Goal: Task Accomplishment & Management: Manage account settings

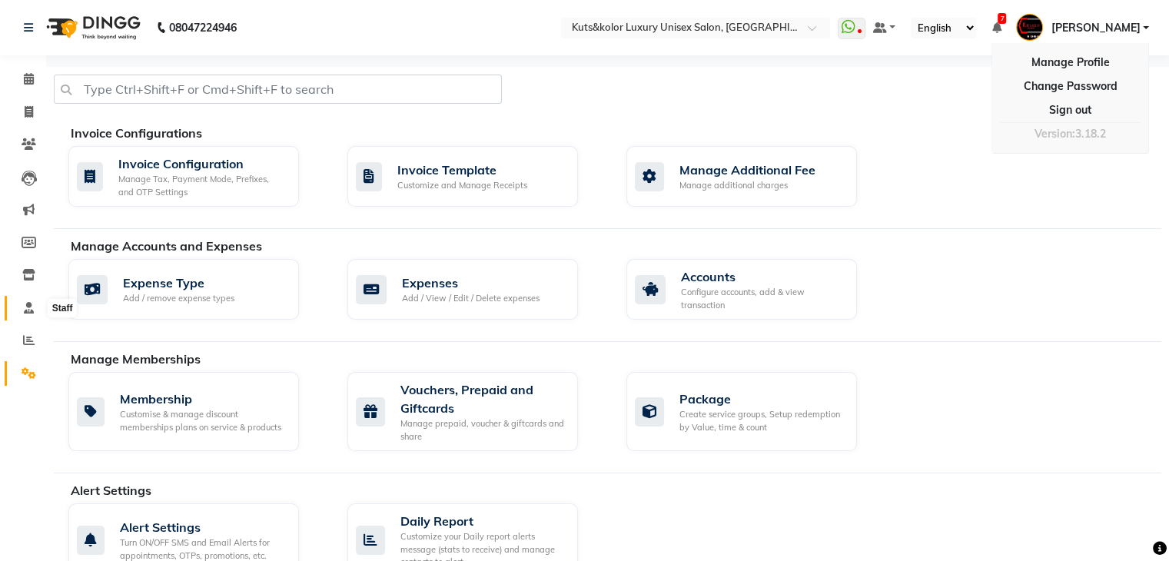
click at [30, 306] on icon at bounding box center [29, 308] width 10 height 12
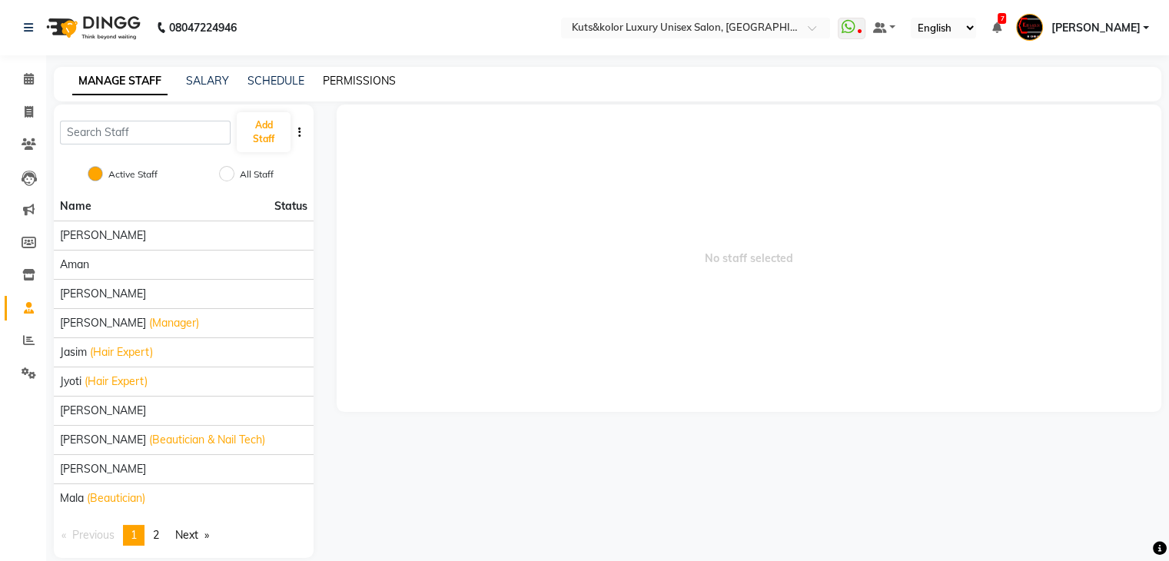
click at [341, 78] on link "PERMISSIONS" at bounding box center [359, 81] width 73 height 14
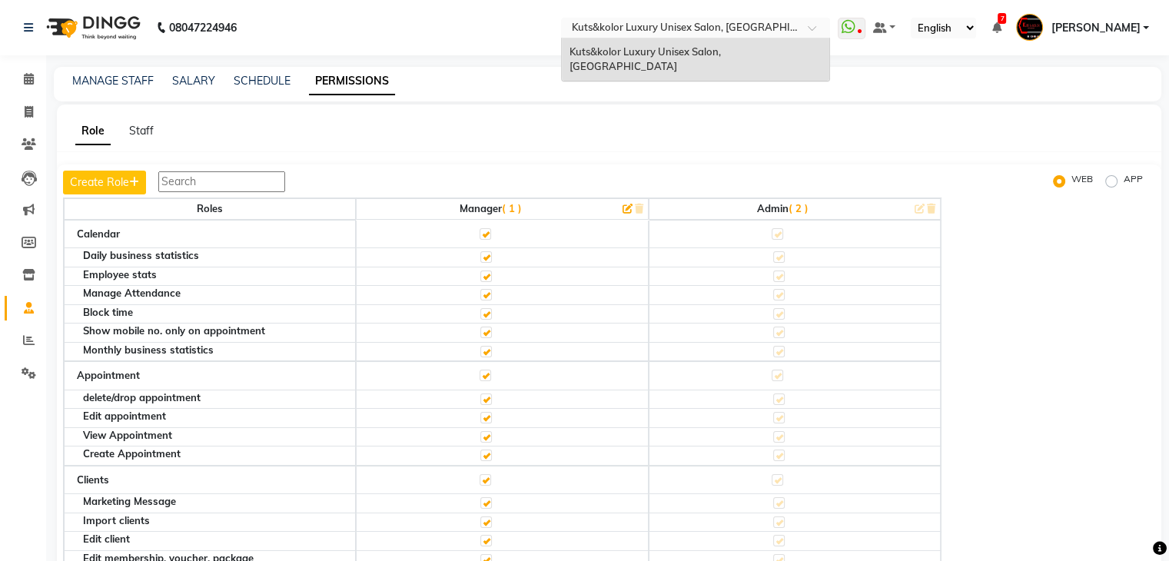
click at [693, 28] on input "text" at bounding box center [680, 29] width 223 height 15
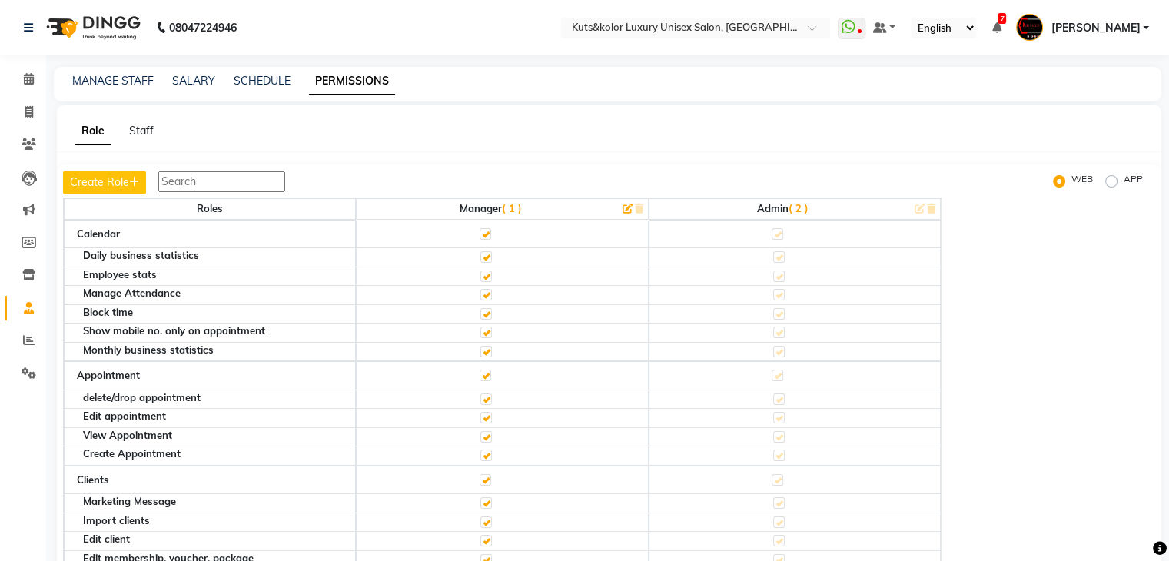
click at [587, 158] on div "Role Staff Create Role WEB APP Roles Manager ( 1 ) Admin ( 2 ) Calendar Daily b…" at bounding box center [609, 351] width 1105 height 492
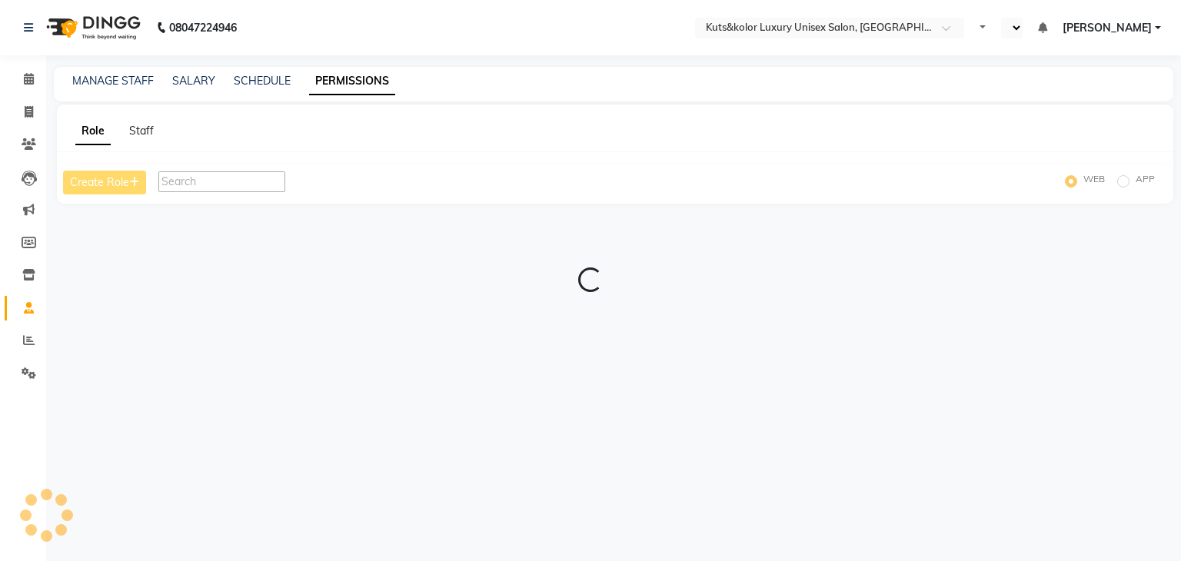
select select "en"
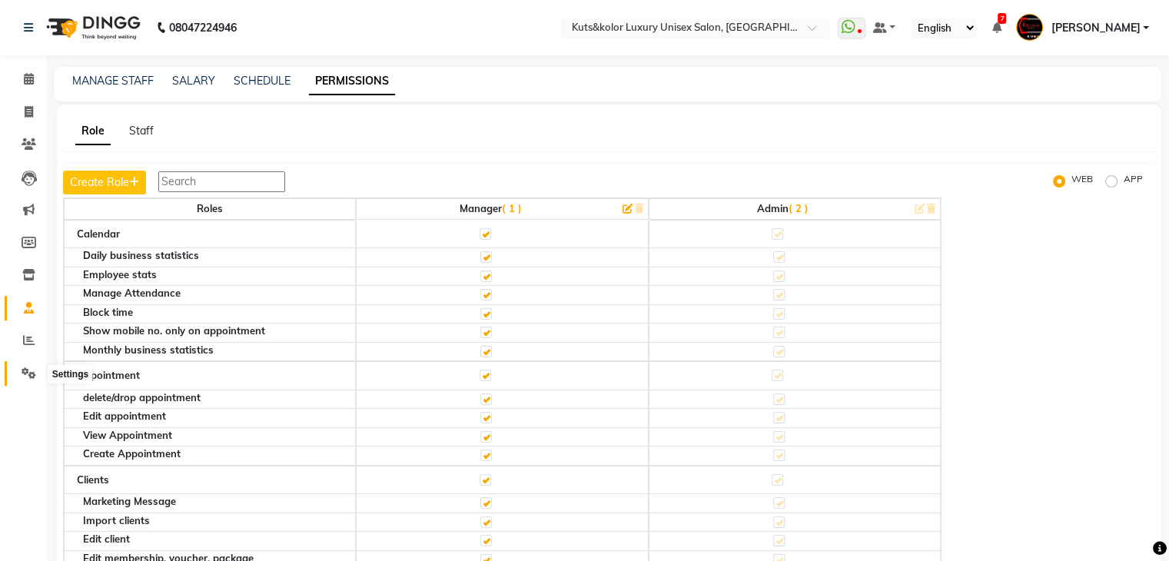
click at [28, 381] on span at bounding box center [28, 374] width 27 height 18
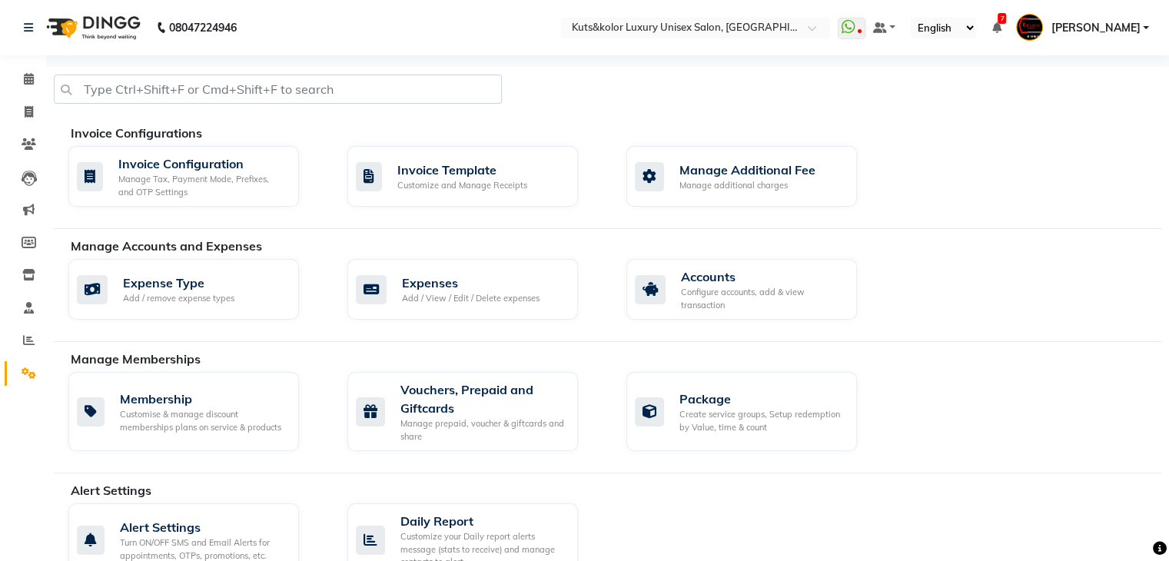
click at [1130, 34] on span "[PERSON_NAME]" at bounding box center [1095, 28] width 89 height 16
click at [1076, 193] on div "Invoice Configuration Manage Tax, Payment Mode, Prefixes, and OTP Settings Invo…" at bounding box center [615, 179] width 1116 height 67
click at [1119, 32] on span "[PERSON_NAME]" at bounding box center [1095, 28] width 89 height 16
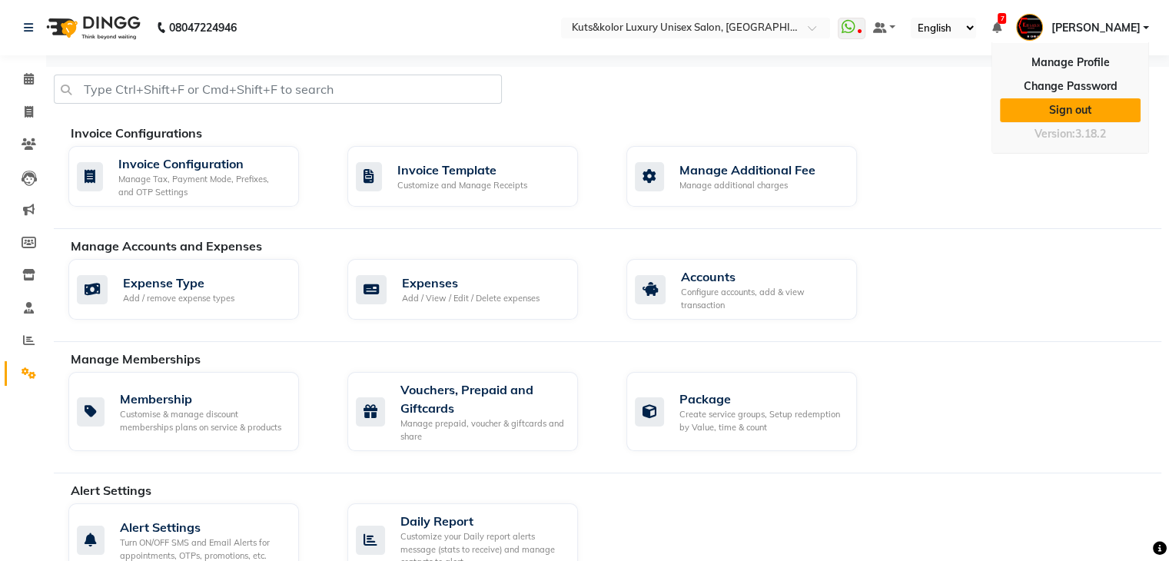
click at [1082, 111] on link "Sign out" at bounding box center [1070, 110] width 141 height 24
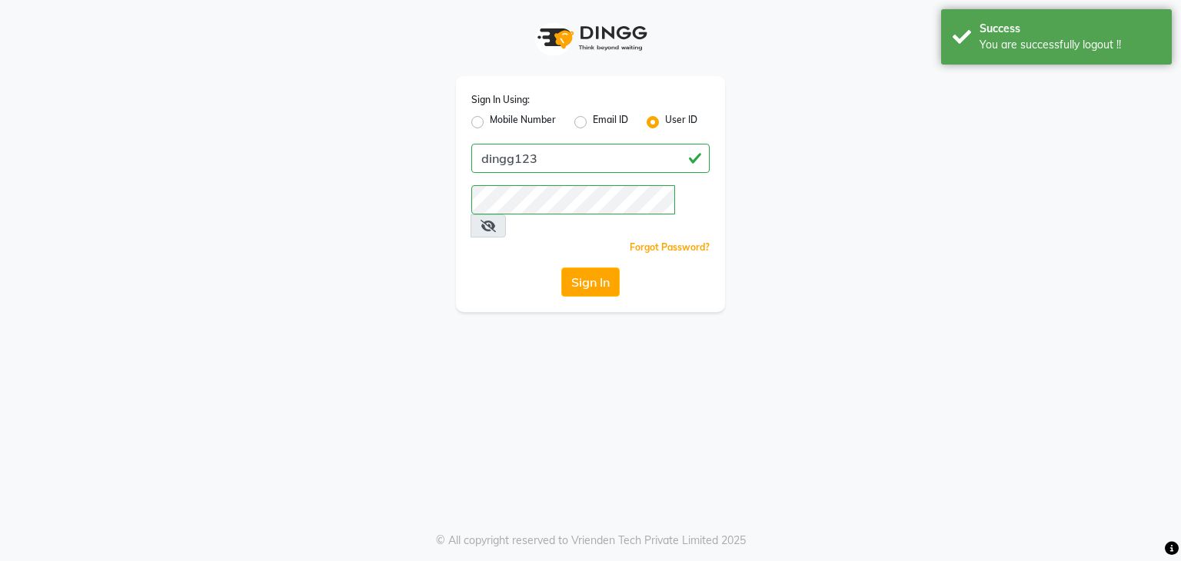
click at [496, 220] on icon at bounding box center [488, 226] width 15 height 12
click at [541, 166] on input "dingg123" at bounding box center [590, 158] width 238 height 29
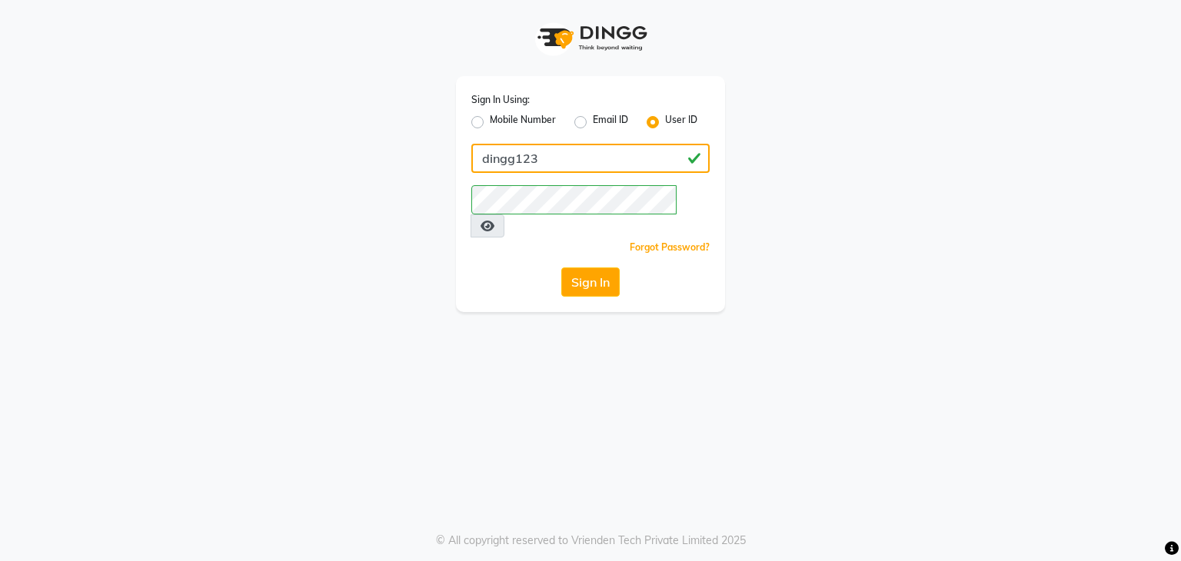
type input "7710879431"
click at [603, 269] on button "Sign In" at bounding box center [590, 282] width 58 height 29
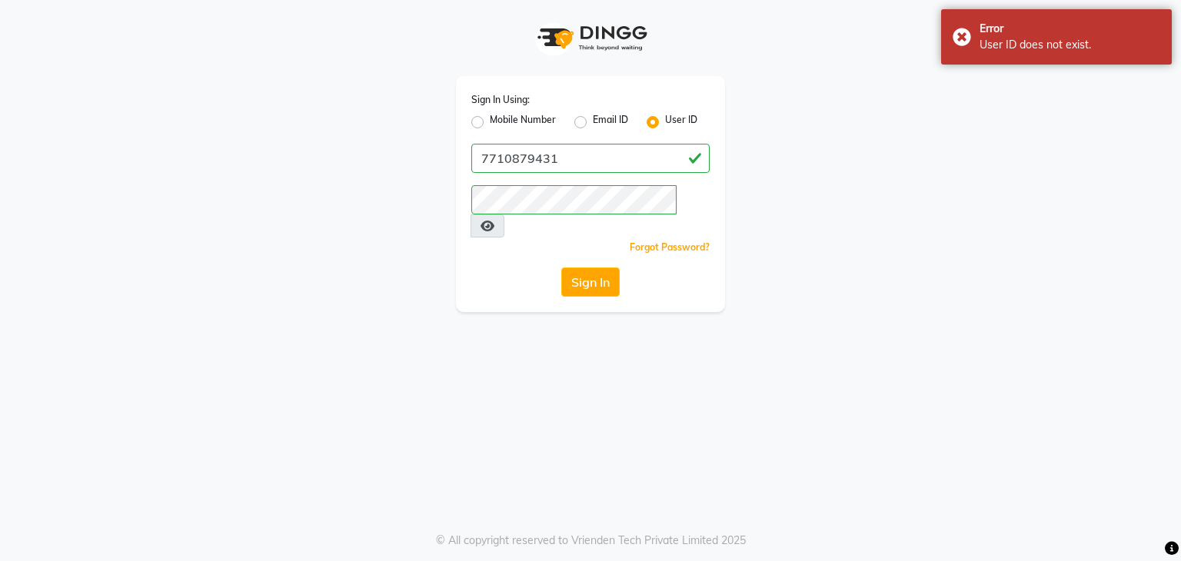
click at [490, 125] on label "Mobile Number" at bounding box center [523, 122] width 66 height 18
click at [490, 123] on input "Mobile Number" at bounding box center [495, 118] width 10 height 10
radio input "true"
radio input "false"
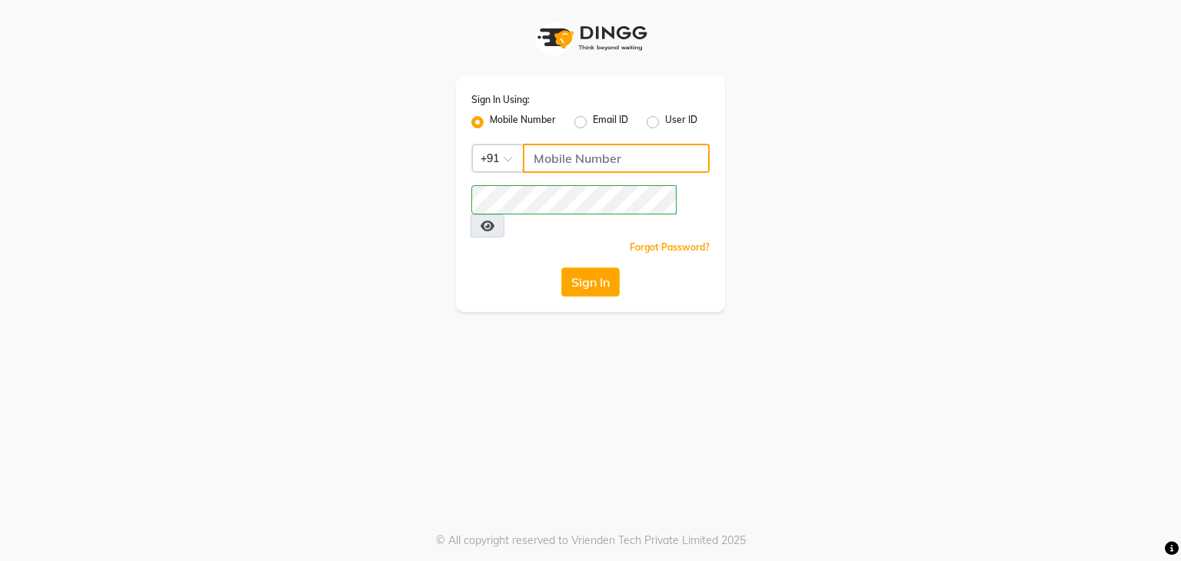
click at [584, 158] on input "Username" at bounding box center [616, 158] width 187 height 29
type input "7710879431"
click at [594, 268] on button "Sign In" at bounding box center [590, 282] width 58 height 29
